Goal: Information Seeking & Learning: Learn about a topic

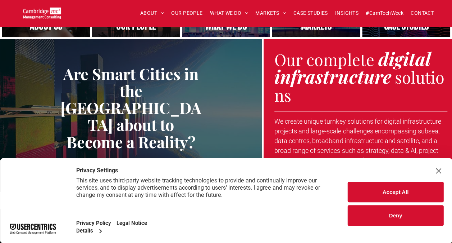
scroll to position [249, 0]
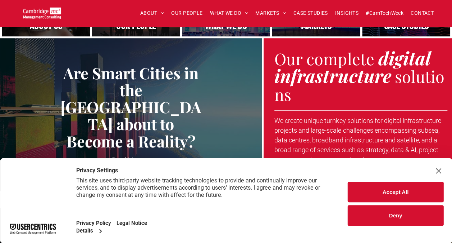
click at [407, 185] on button "Accept All" at bounding box center [396, 191] width 96 height 21
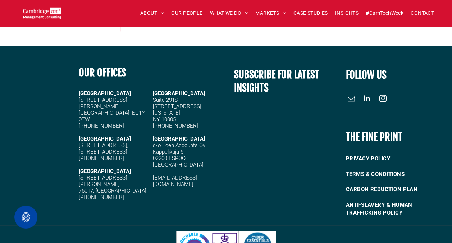
scroll to position [1770, 0]
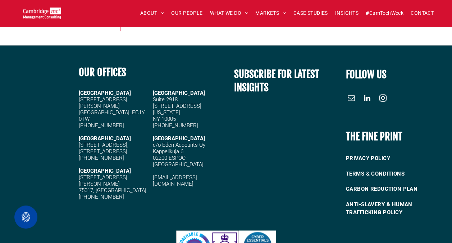
click at [367, 99] on span "linkedin" at bounding box center [368, 98] width 12 height 12
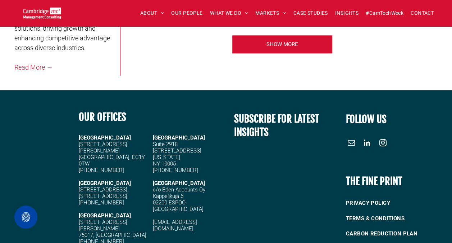
scroll to position [1726, 0]
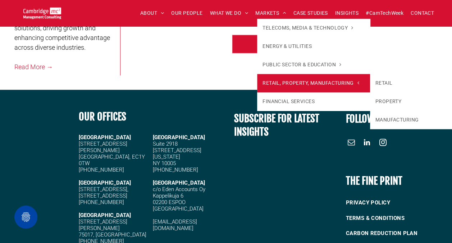
click at [278, 81] on span "RETAIL, PROPERTY, MANUFACTURING" at bounding box center [311, 83] width 96 height 8
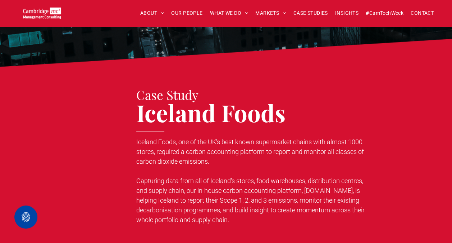
scroll to position [876, 0]
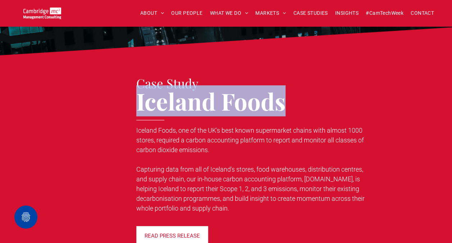
drag, startPoint x: 139, startPoint y: 98, endPoint x: 285, endPoint y: 94, distance: 145.4
click at [285, 94] on span "Iceland Foods" at bounding box center [210, 100] width 149 height 31
copy span "Iceland Foods"
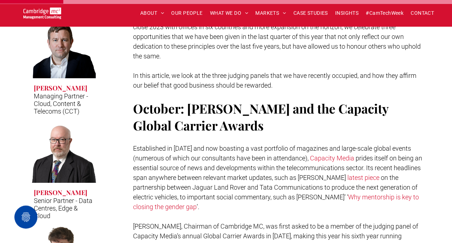
scroll to position [366, 0]
